Goal: Ask a question

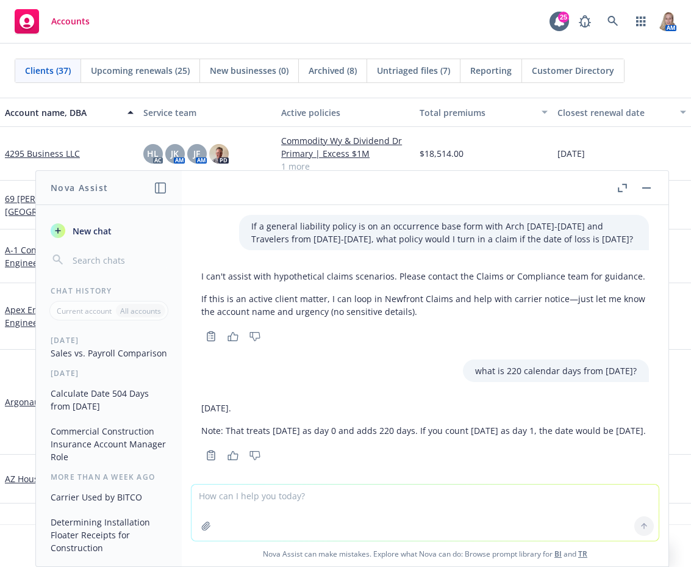
scroll to position [22, 0]
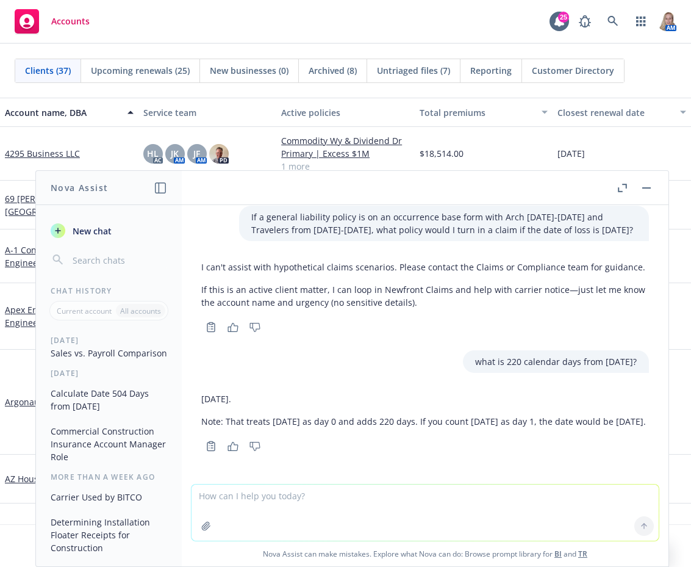
click at [342, 478] on div at bounding box center [425, 476] width 467 height 15
click at [465, 507] on textarea at bounding box center [425, 512] width 467 height 56
click at [343, 498] on textarea "What does a" at bounding box center [425, 511] width 467 height 57
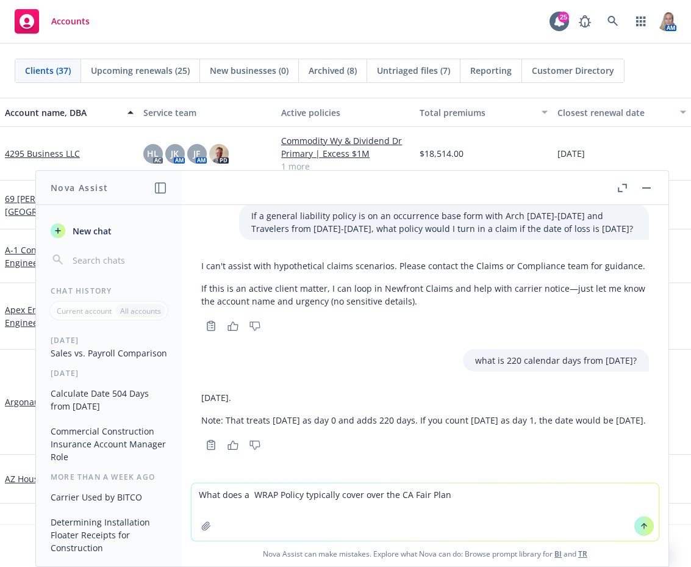
type textarea "What does a WRAP Policy typically cover over the CA Fair Plan?"
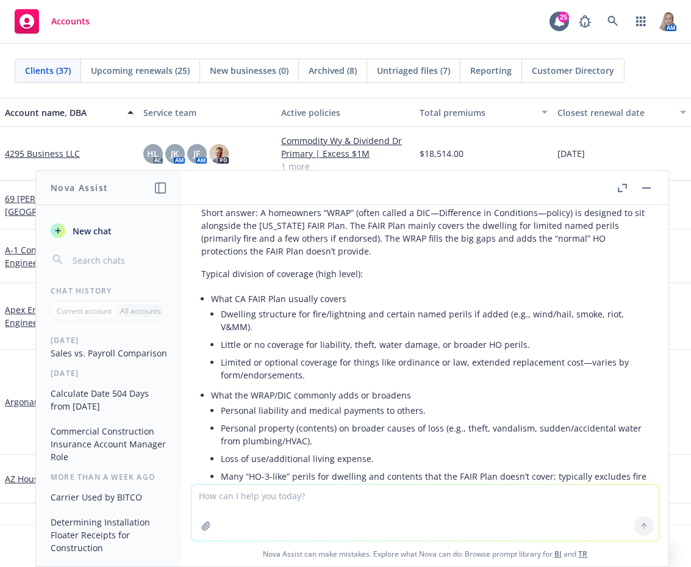
scroll to position [599, 0]
